Goal: Transaction & Acquisition: Purchase product/service

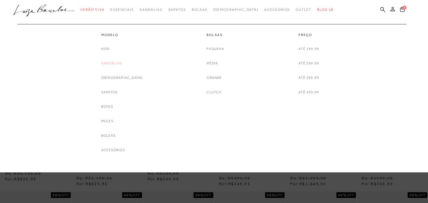
click at [121, 63] on link "Sandálias" at bounding box center [111, 63] width 21 height 6
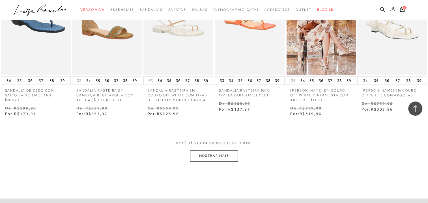
scroll to position [538, 0]
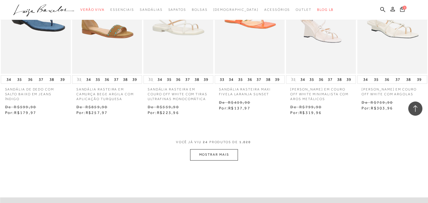
click at [223, 160] on button "MOSTRAR MAIS" at bounding box center [214, 154] width 48 height 11
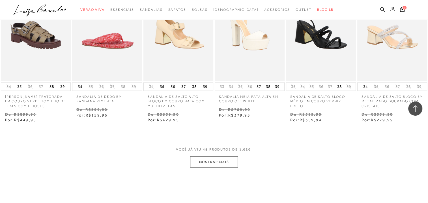
scroll to position [1188, 0]
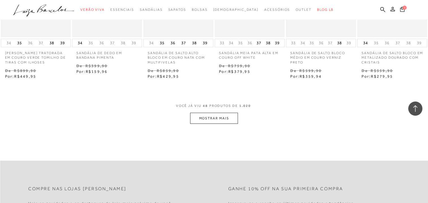
click at [218, 123] on button "MOSTRAR MAIS" at bounding box center [214, 118] width 48 height 11
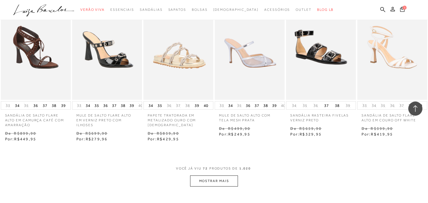
scroll to position [1754, 0]
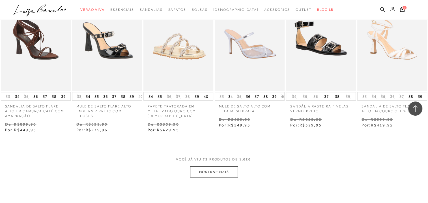
click at [221, 170] on button "MOSTRAR MAIS" at bounding box center [214, 171] width 48 height 11
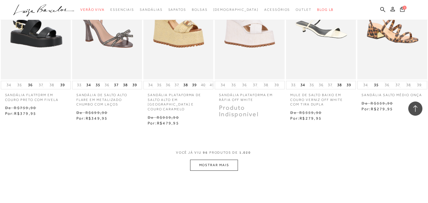
scroll to position [2433, 0]
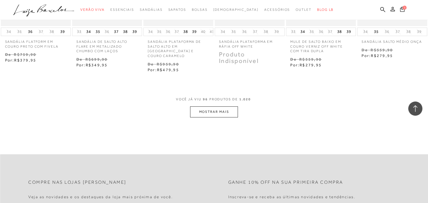
click at [222, 106] on button "MOSTRAR MAIS" at bounding box center [214, 111] width 48 height 11
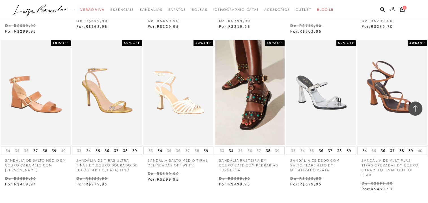
scroll to position [2999, 0]
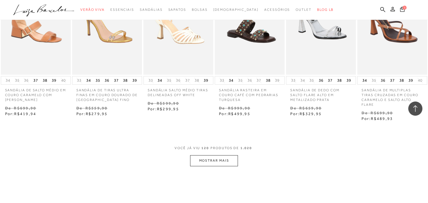
click at [211, 155] on button "MOSTRAR MAIS" at bounding box center [214, 160] width 48 height 11
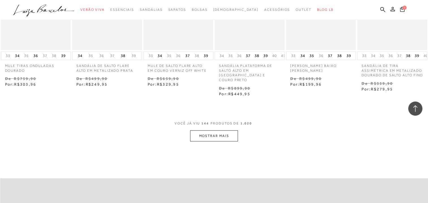
scroll to position [3649, 0]
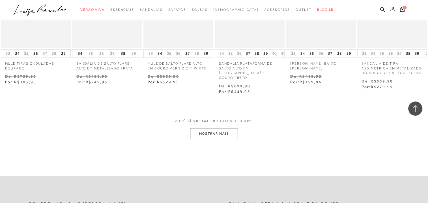
click at [222, 128] on button "MOSTRAR MAIS" at bounding box center [214, 133] width 48 height 11
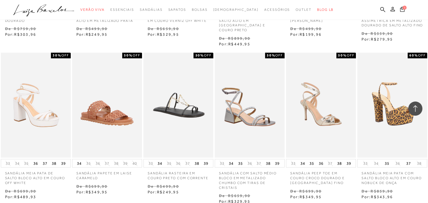
scroll to position [3706, 0]
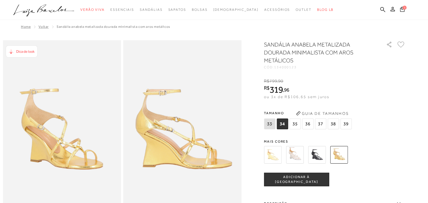
click at [294, 158] on img at bounding box center [295, 155] width 18 height 18
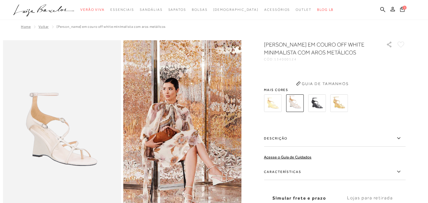
click at [298, 148] on div "Descrição Com uma estética que transita entre sensualidade e minimalismo, a ana…" at bounding box center [334, 139] width 141 height 18
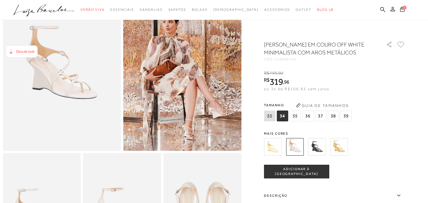
scroll to position [85, 0]
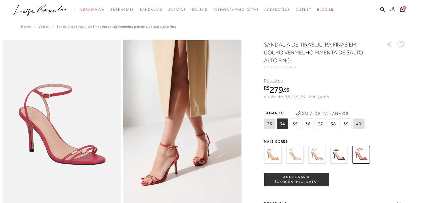
click at [297, 155] on img at bounding box center [295, 155] width 18 height 18
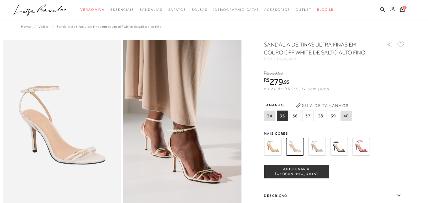
click at [318, 148] on img at bounding box center [317, 147] width 18 height 18
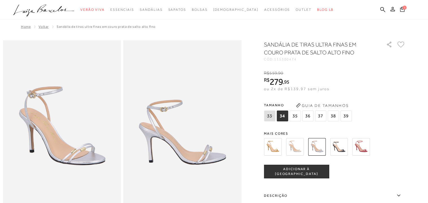
click at [366, 146] on img at bounding box center [361, 147] width 18 height 18
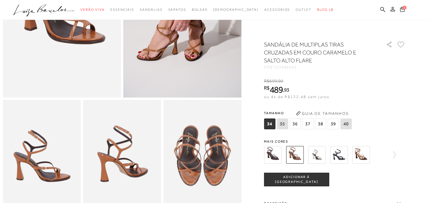
scroll to position [85, 0]
